Goal: Task Accomplishment & Management: Complete application form

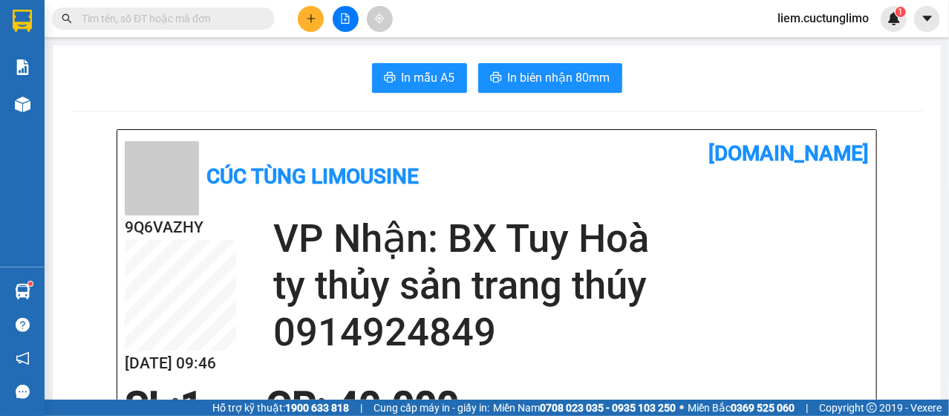
click at [316, 15] on button at bounding box center [311, 19] width 26 height 26
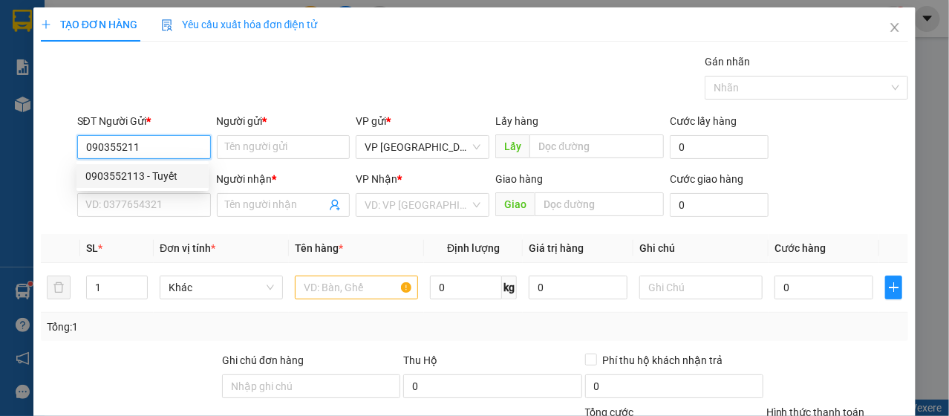
click at [168, 174] on div "0903552113 - Tuyết" at bounding box center [142, 176] width 114 height 16
type input "0903552113"
type input "Tuyết"
type input "0947878486"
type input "Thảo"
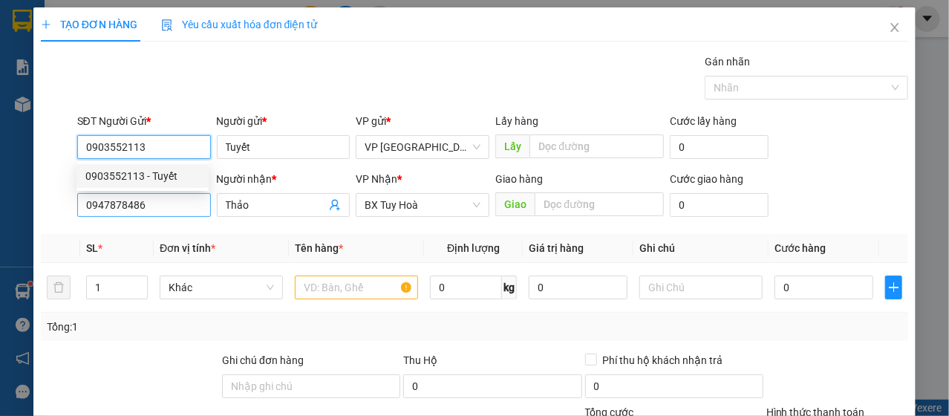
type input "40.000"
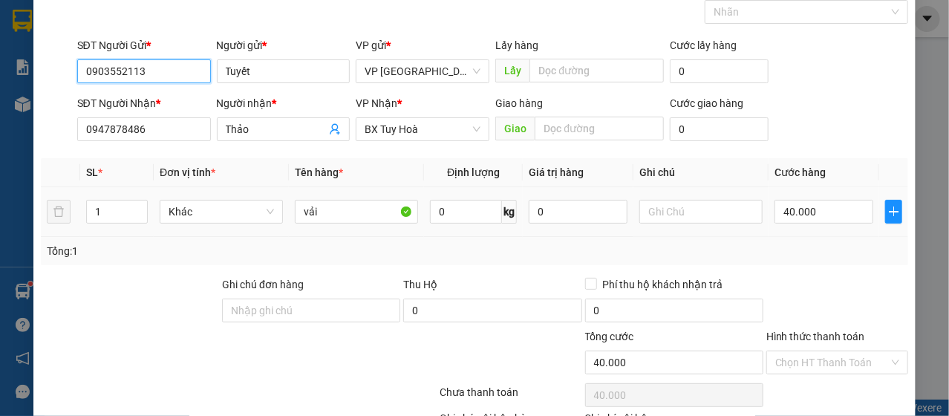
scroll to position [148, 0]
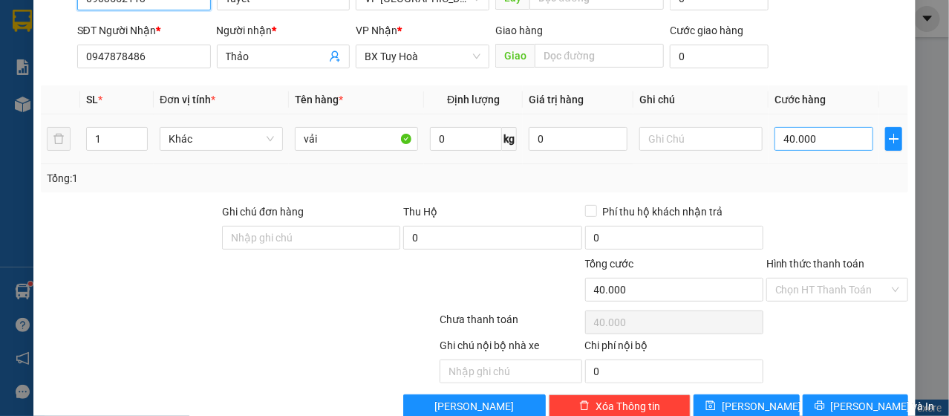
type input "0903552113"
click at [788, 145] on input "40.000" at bounding box center [823, 139] width 99 height 24
type input "5"
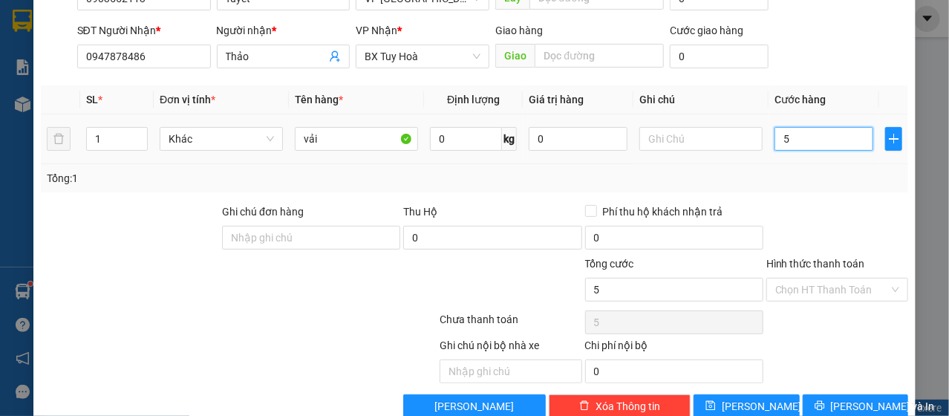
type input "50"
type input "500"
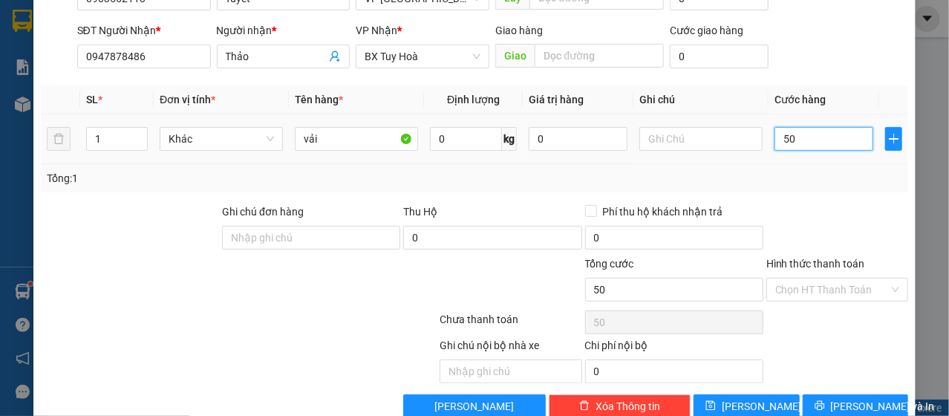
type input "500"
type input "5.000"
type input "50.000"
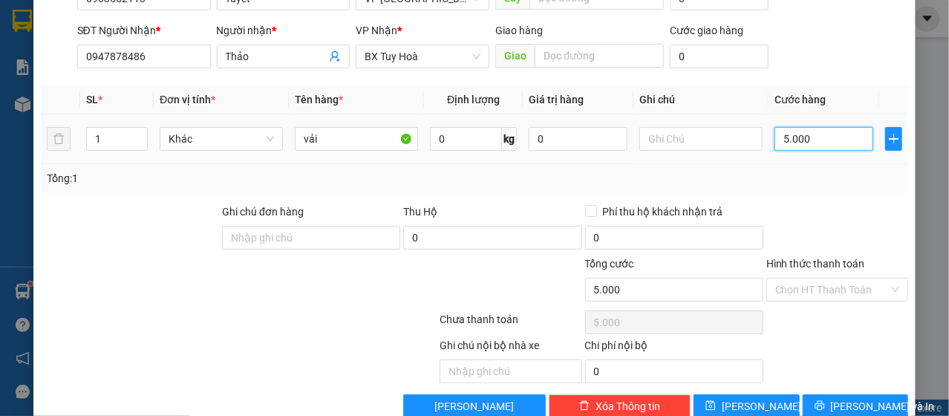
type input "50.000"
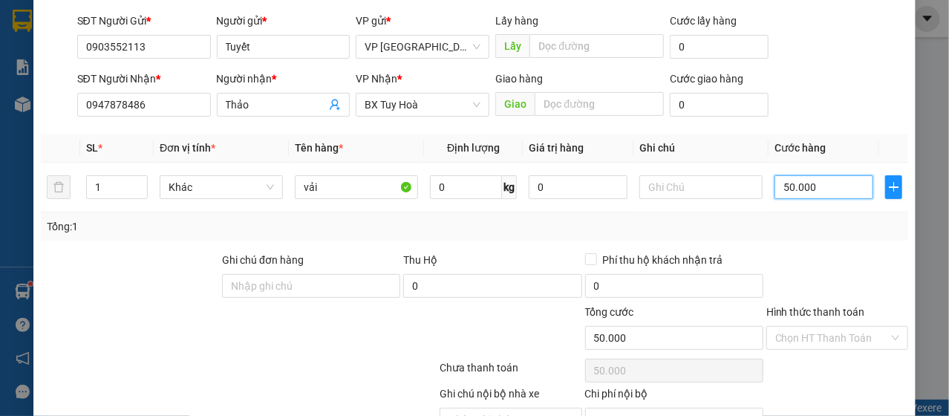
scroll to position [74, 0]
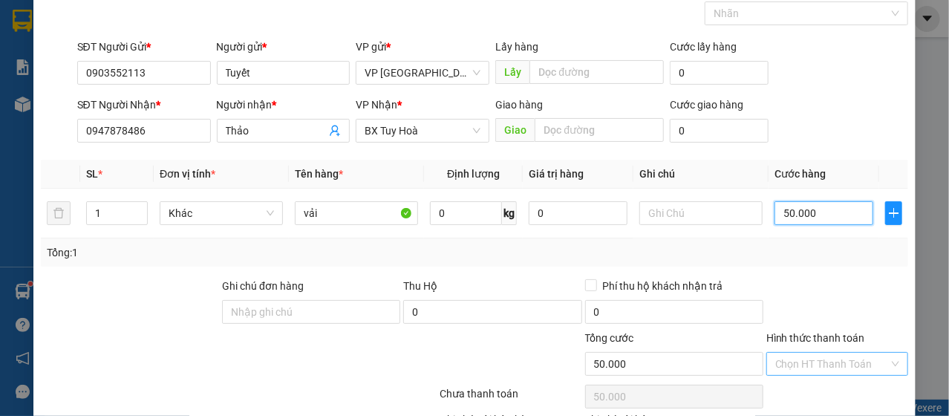
type input "50.000"
click at [822, 356] on input "Hình thức thanh toán" at bounding box center [832, 364] width 114 height 22
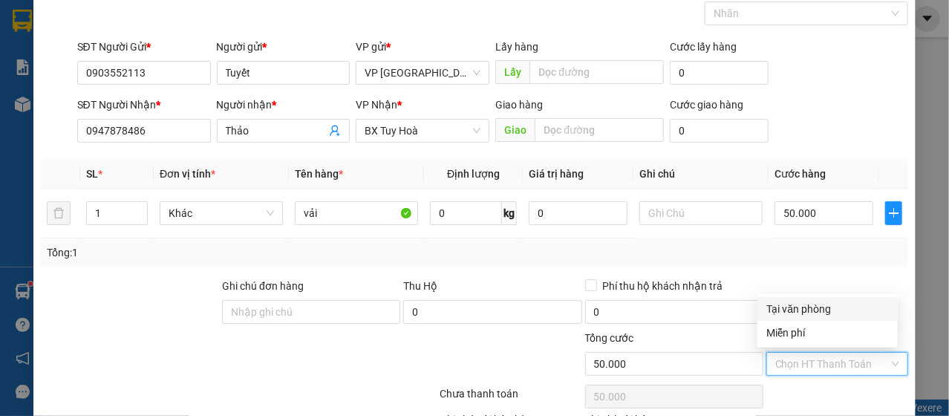
click at [788, 307] on div "Tại văn phòng" at bounding box center [827, 309] width 122 height 16
type input "0"
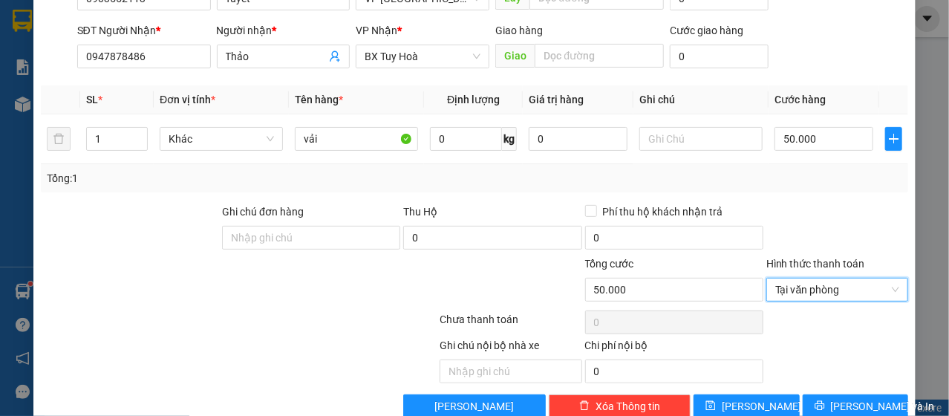
scroll to position [178, 0]
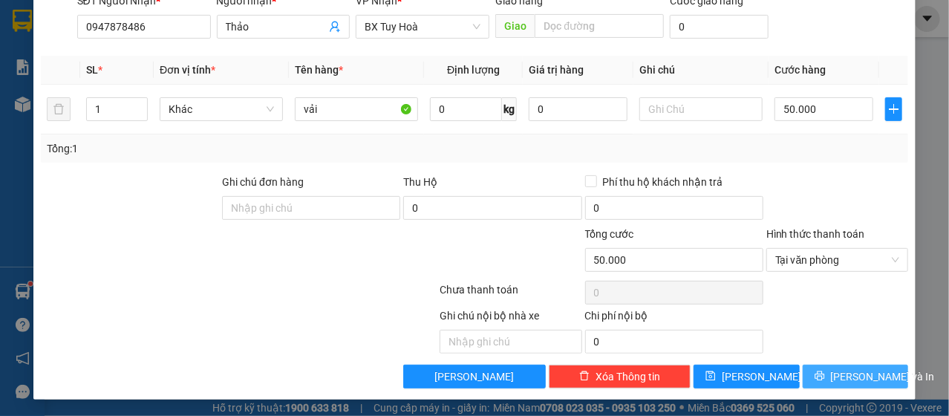
click at [823, 368] on button "[PERSON_NAME] và In" at bounding box center [855, 376] width 106 height 24
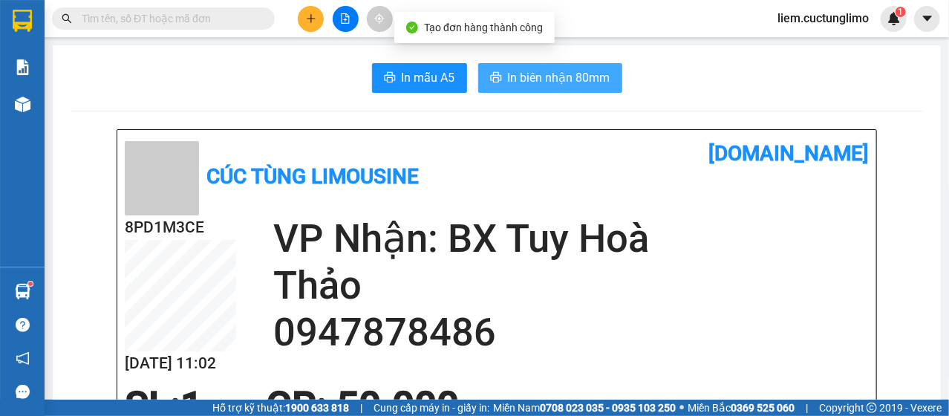
click at [490, 72] on icon "printer" at bounding box center [496, 77] width 12 height 12
